Goal: Check status

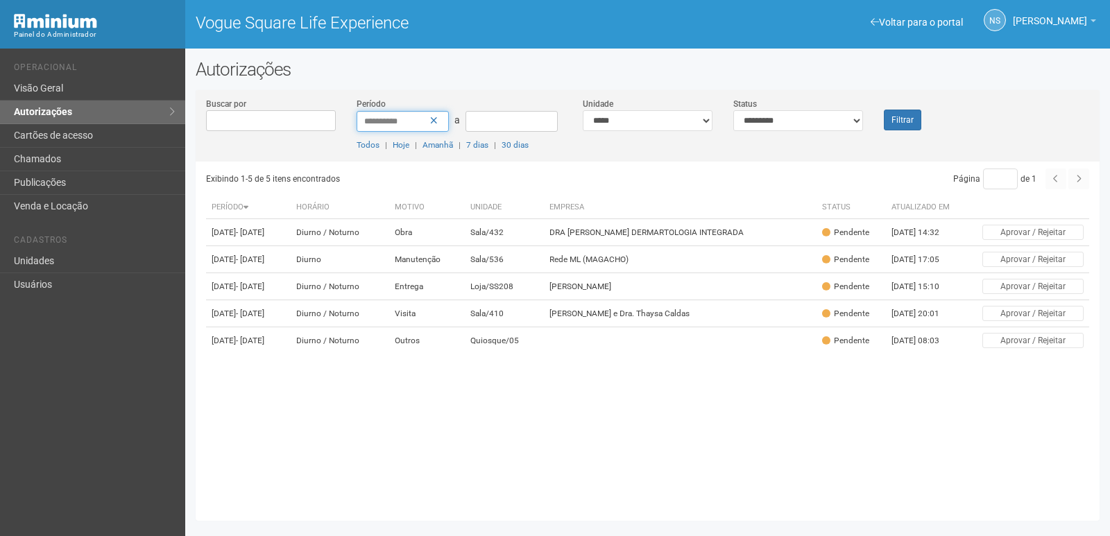
click at [446, 120] on input "**********" at bounding box center [403, 121] width 92 height 21
click at [435, 120] on icon at bounding box center [434, 121] width 8 height 10
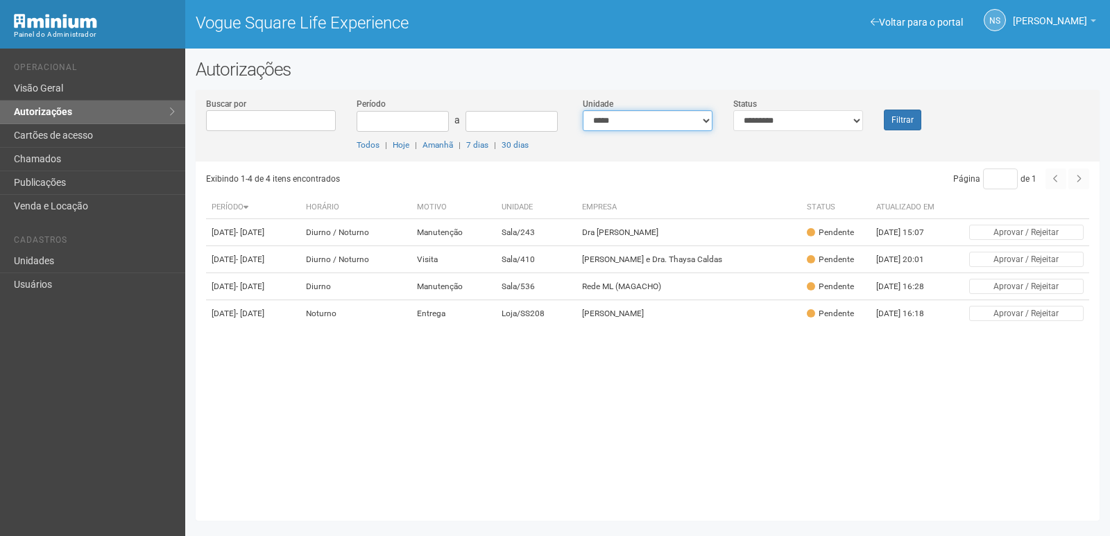
drag, startPoint x: 0, startPoint y: 0, endPoint x: 704, endPoint y: 118, distance: 713.9
click at [704, 118] on select "**********" at bounding box center [648, 120] width 130 height 21
